Goal: Task Accomplishment & Management: Use online tool/utility

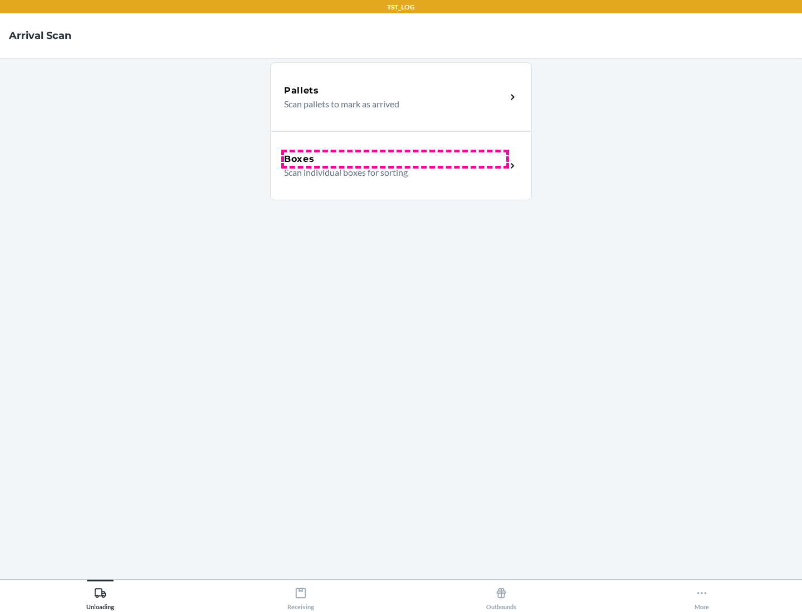
click at [395, 159] on div "Boxes" at bounding box center [395, 159] width 222 height 13
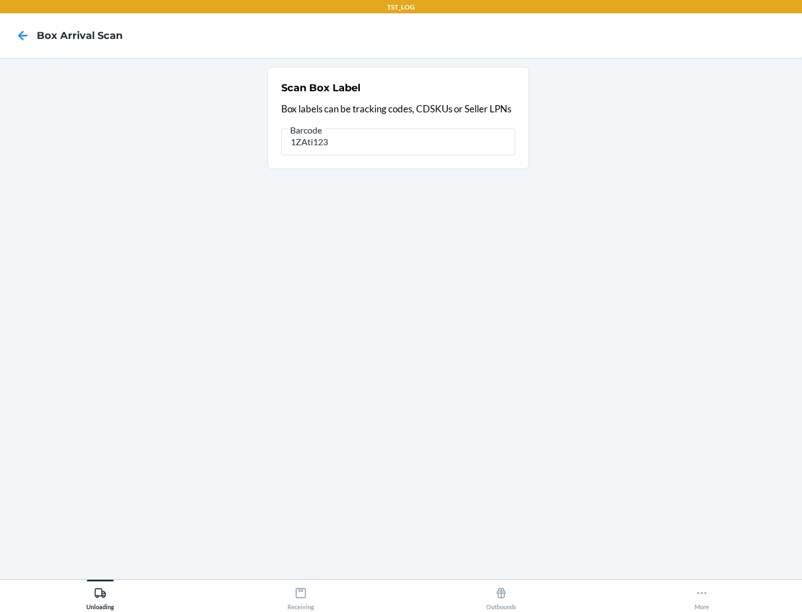
type input "1ZAti123"
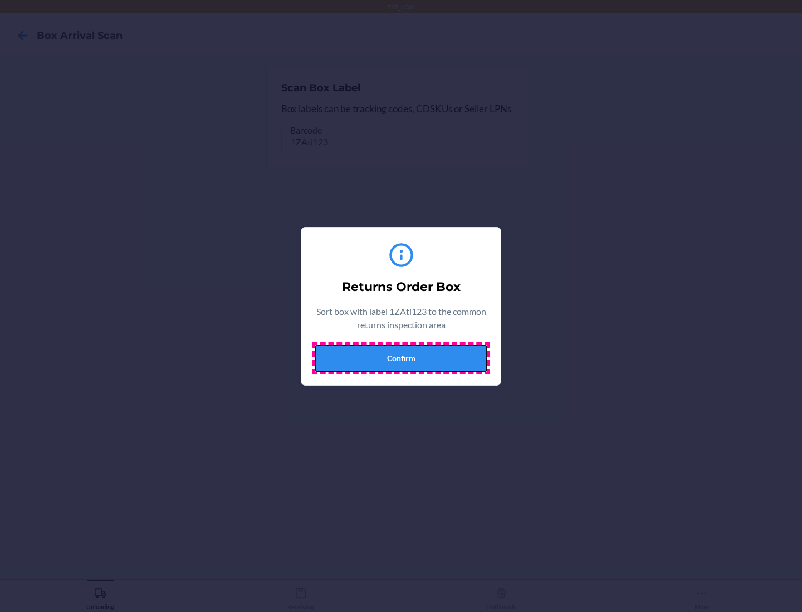
click at [401, 358] on button "Confirm" at bounding box center [401, 358] width 173 height 27
